Goal: Check status

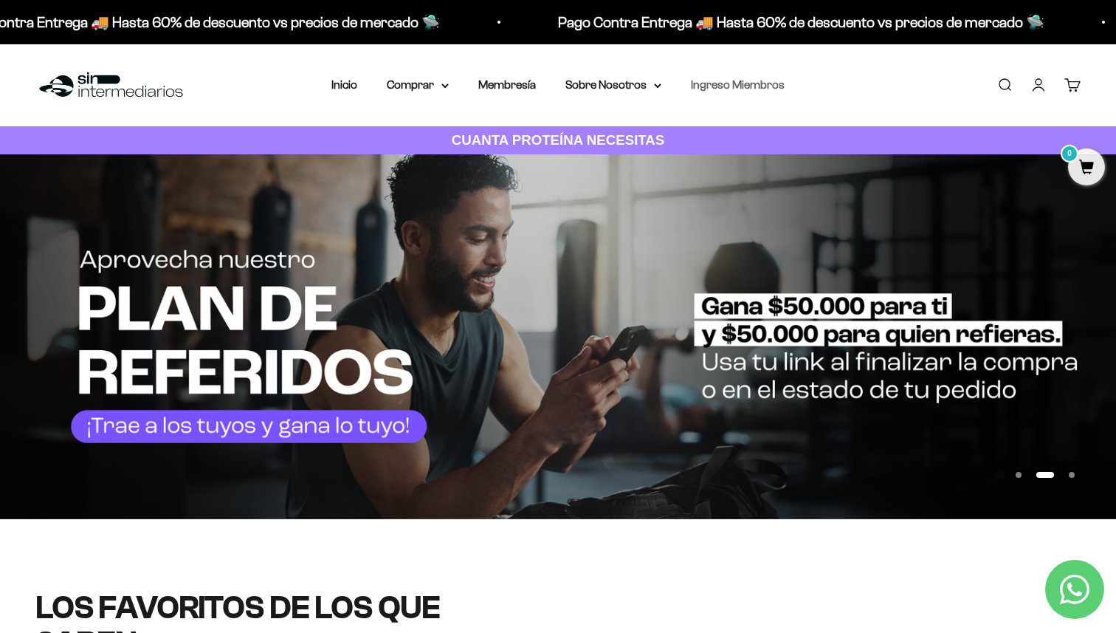
click at [724, 88] on link "Ingreso Miembros" at bounding box center [738, 84] width 94 height 13
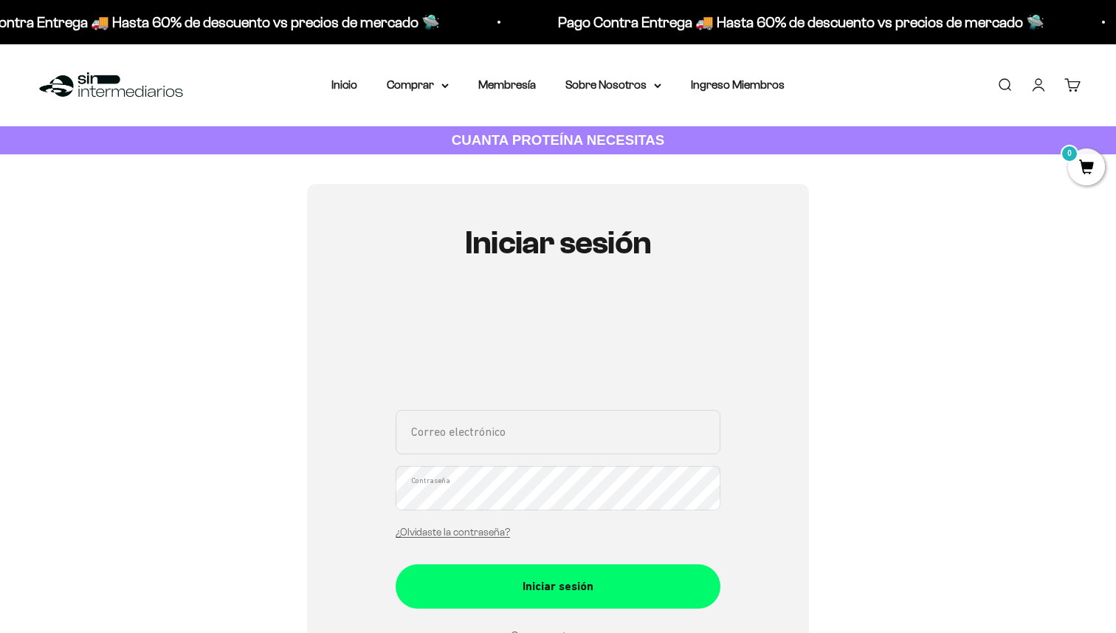
click at [517, 438] on input "Correo electrónico" at bounding box center [558, 432] width 325 height 44
type input "david.rojas.r26@gmail.com"
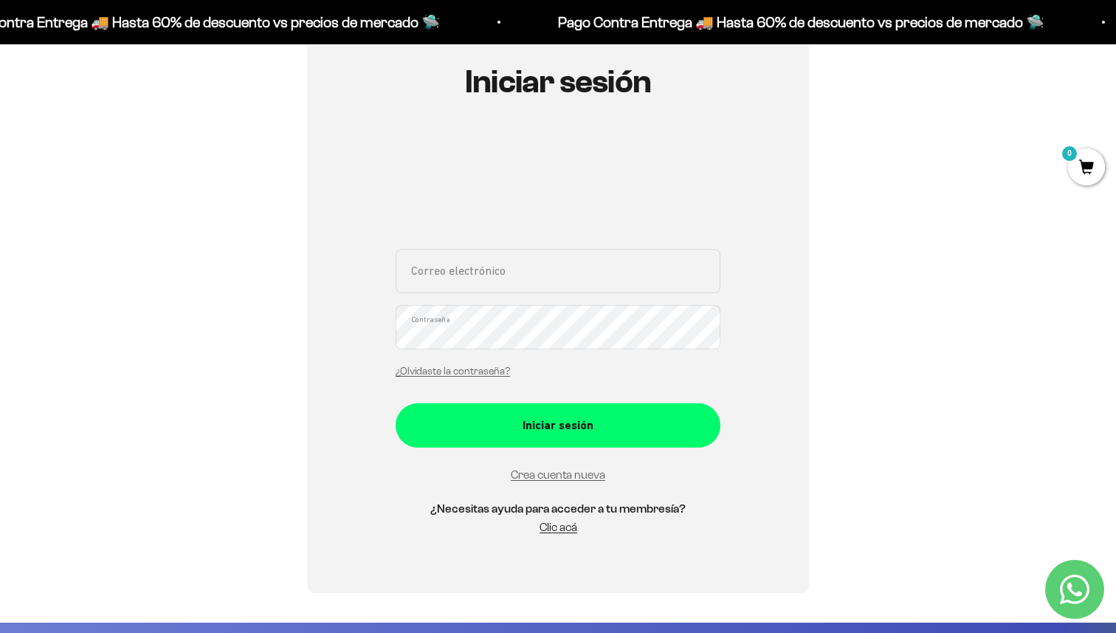
scroll to position [206, 0]
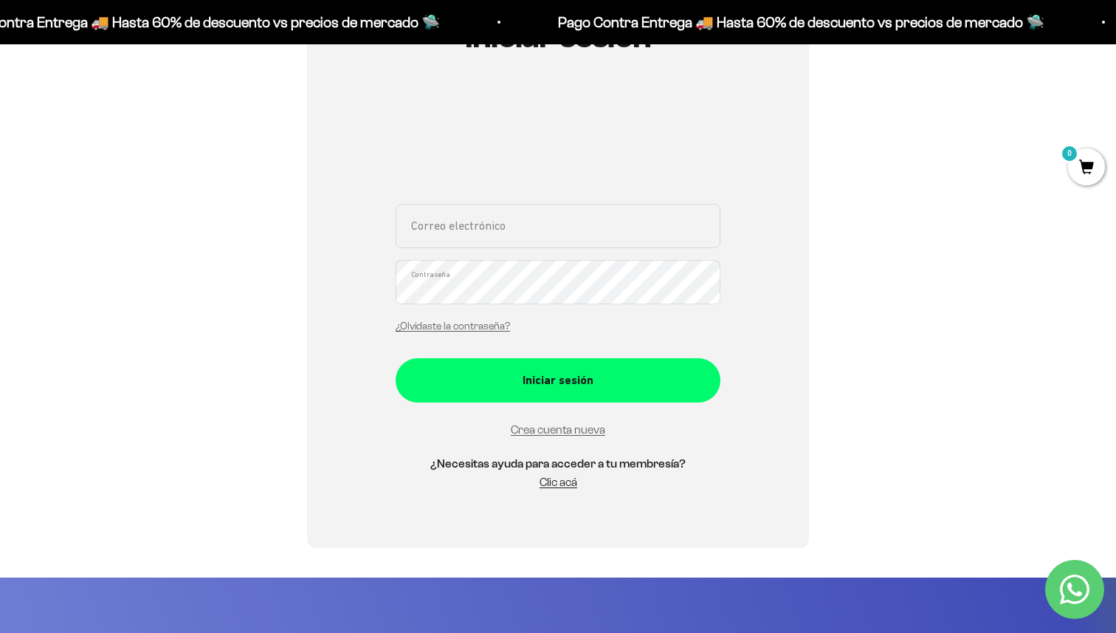
click at [596, 228] on input "Correo electrónico" at bounding box center [558, 226] width 325 height 44
type input "david.rojas.r26@gmail.com"
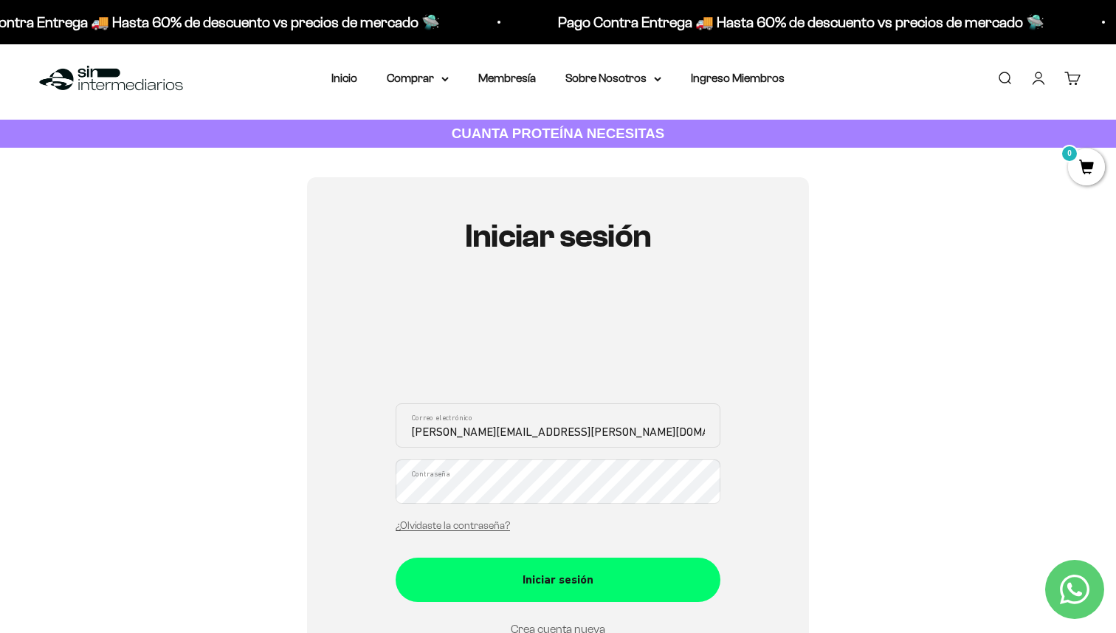
scroll to position [0, 0]
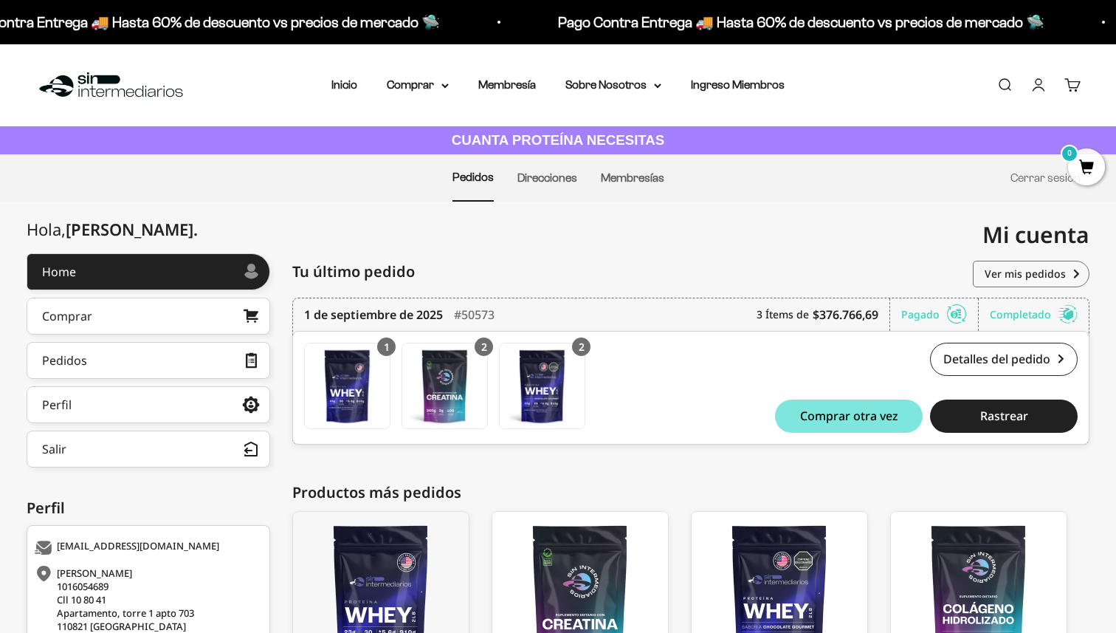
click at [632, 245] on div "Mi cuenta [EMAIL_ADDRESS][DOMAIN_NAME]" at bounding box center [823, 235] width 531 height 66
click at [999, 414] on span "Rastrear" at bounding box center [1004, 416] width 48 height 12
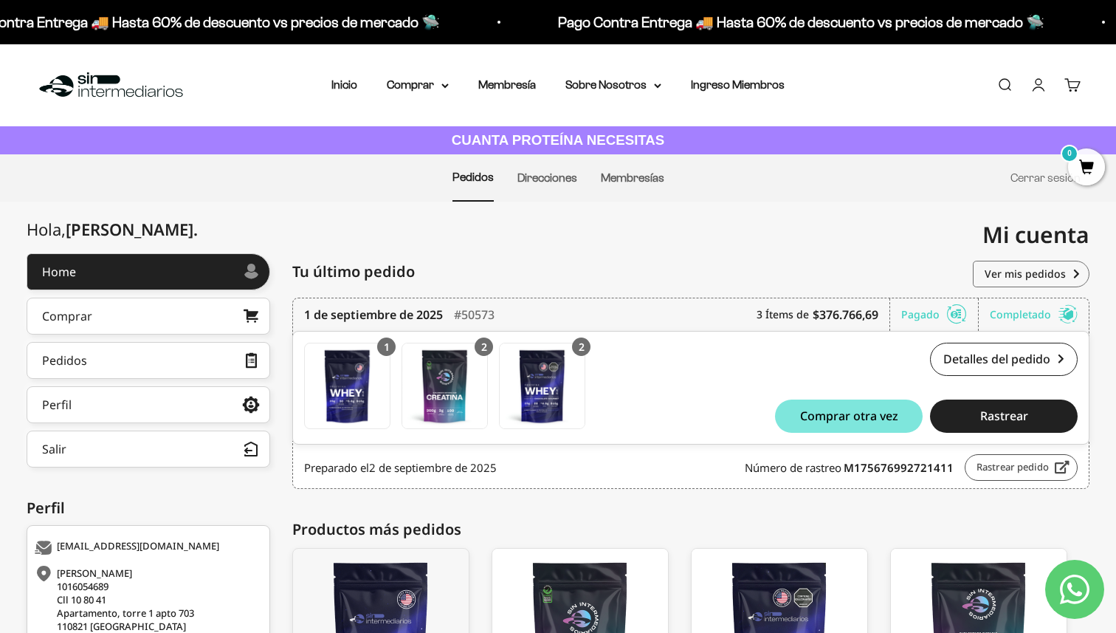
click at [1017, 470] on link "Rastrear pedido" at bounding box center [1021, 467] width 113 height 27
